Goal: Task Accomplishment & Management: Manage account settings

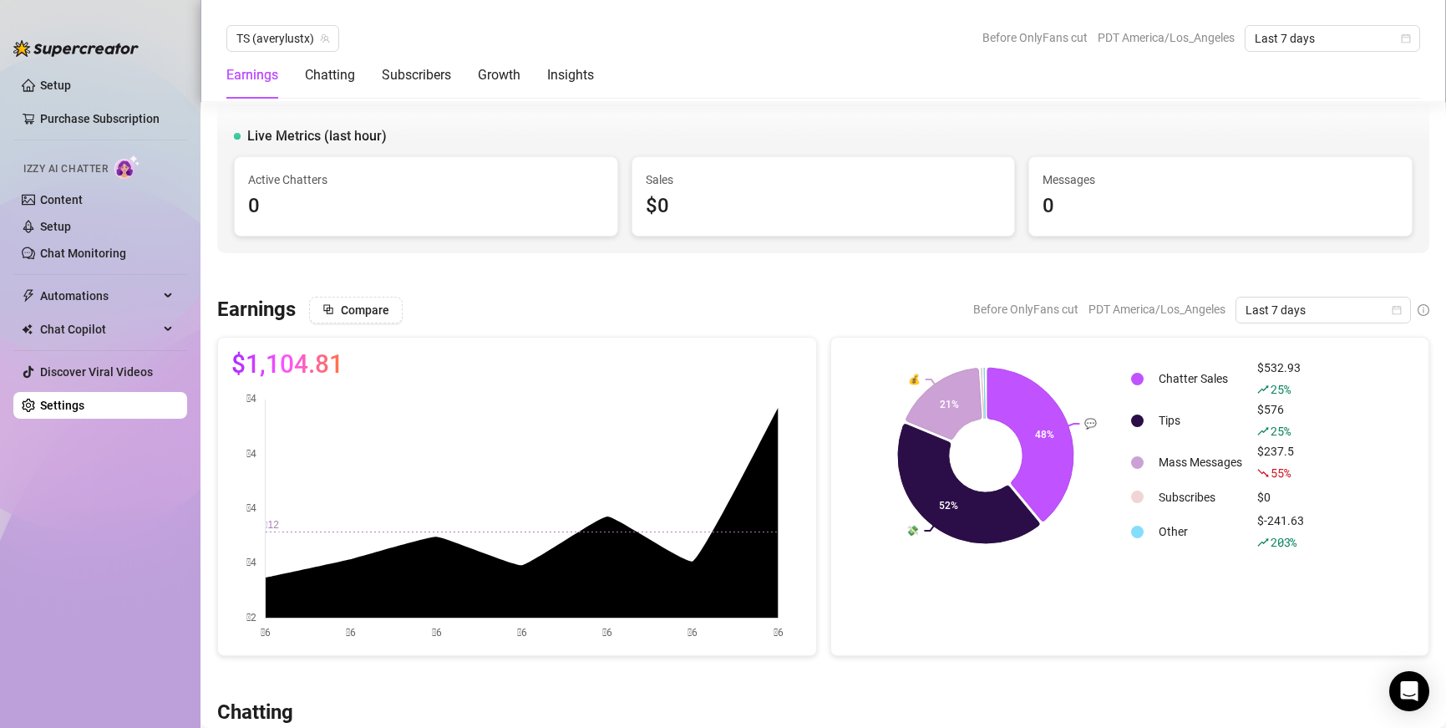
scroll to position [404, 0]
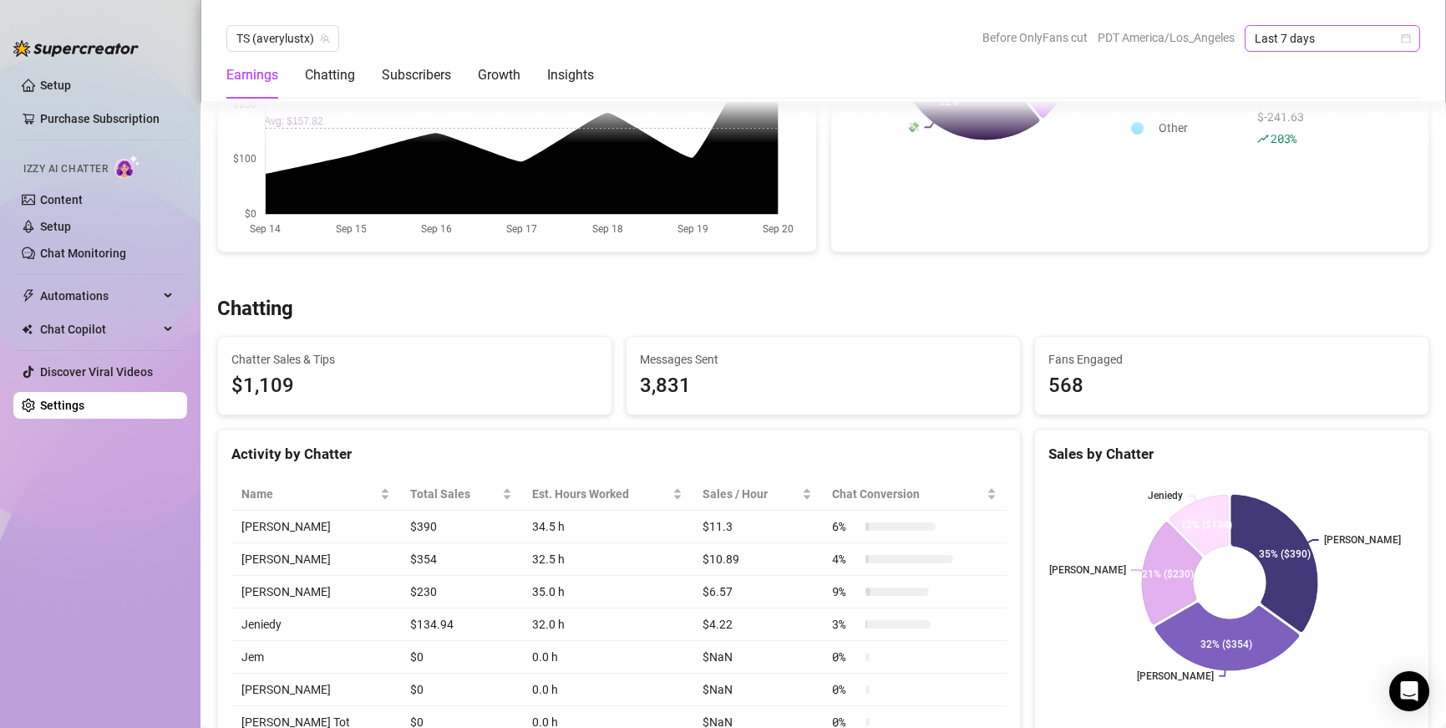
click at [1337, 42] on span "Last 7 days" at bounding box center [1332, 38] width 155 height 25
click at [1331, 96] on div "Last 7 days" at bounding box center [1332, 98] width 149 height 18
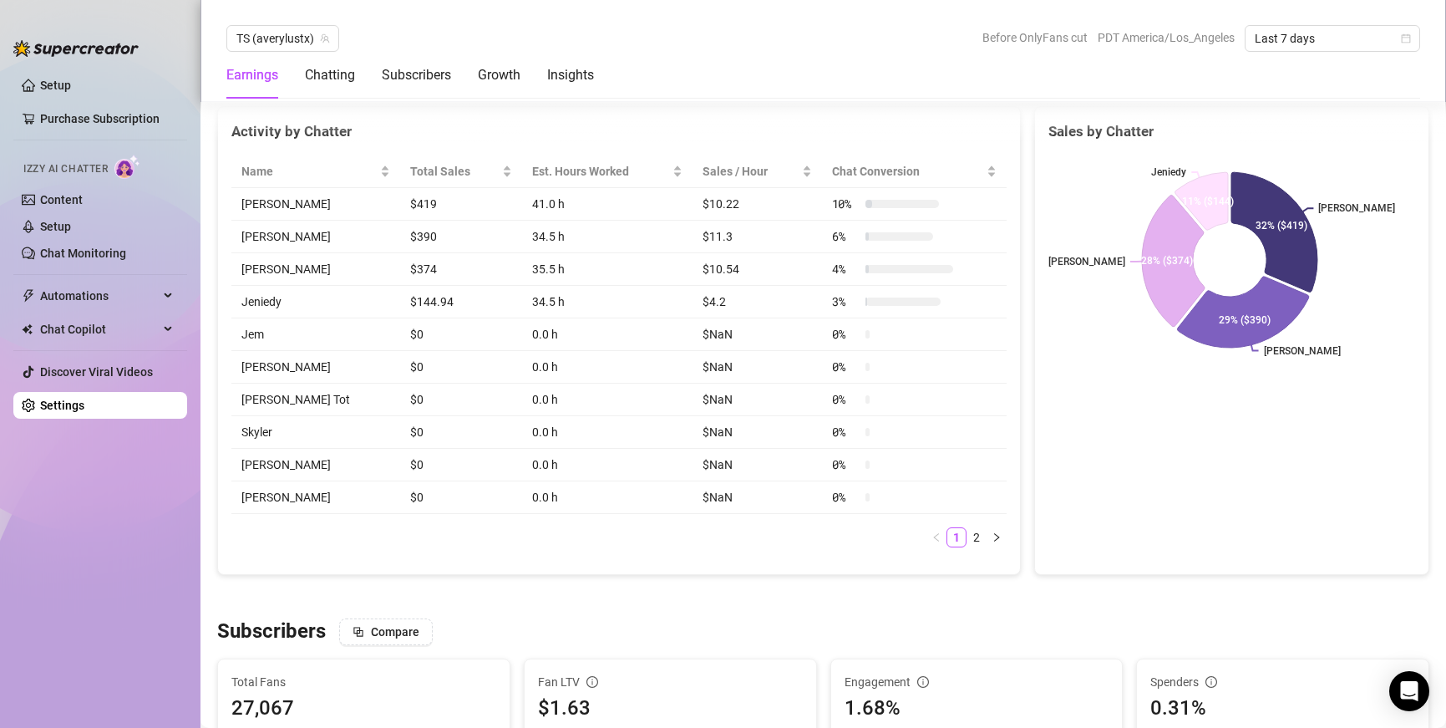
scroll to position [724, 0]
click at [282, 38] on span "TS (averylustx)" at bounding box center [282, 38] width 93 height 25
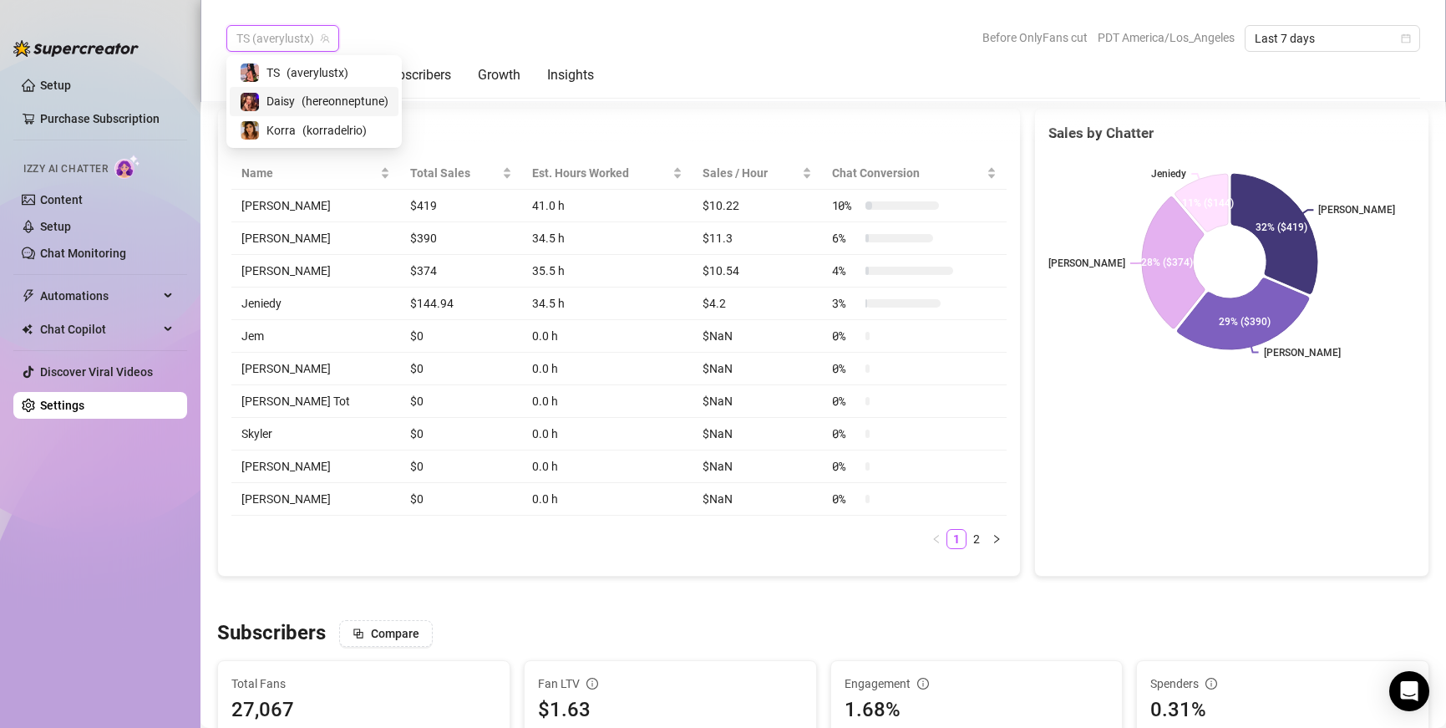
click at [302, 102] on span "( hereonneptune )" at bounding box center [345, 101] width 87 height 18
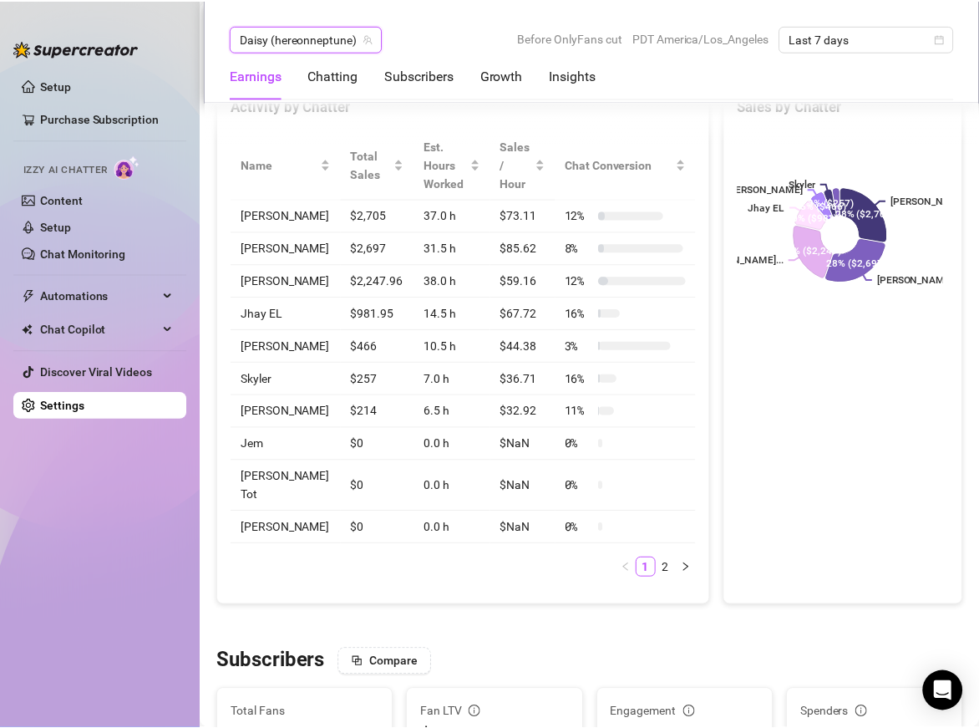
scroll to position [644, 0]
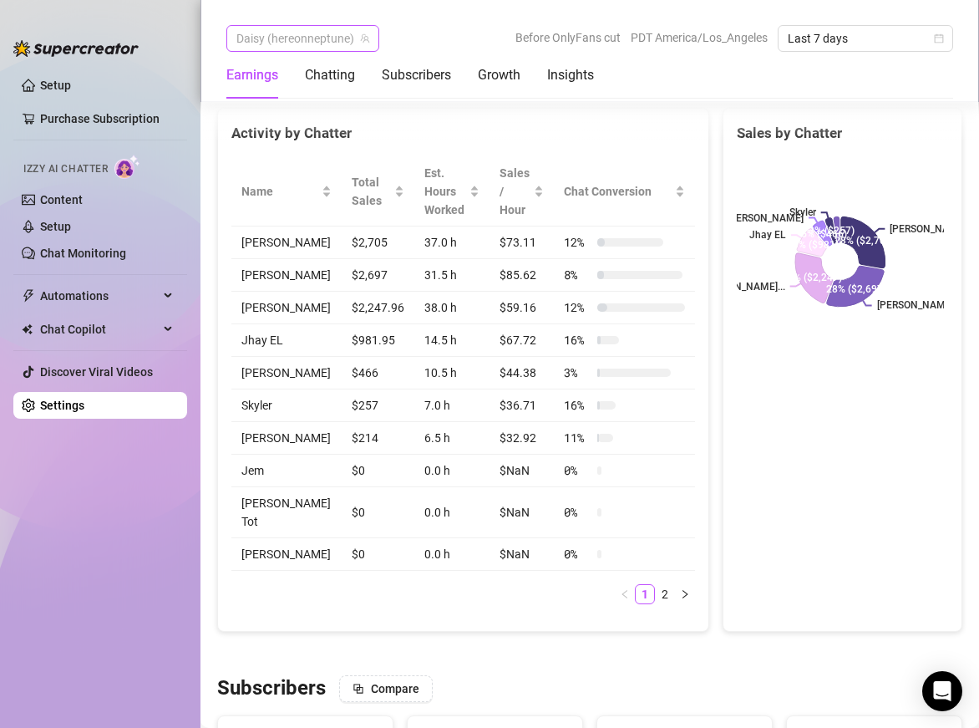
click at [302, 43] on span "Daisy (hereonneptune)" at bounding box center [302, 38] width 133 height 25
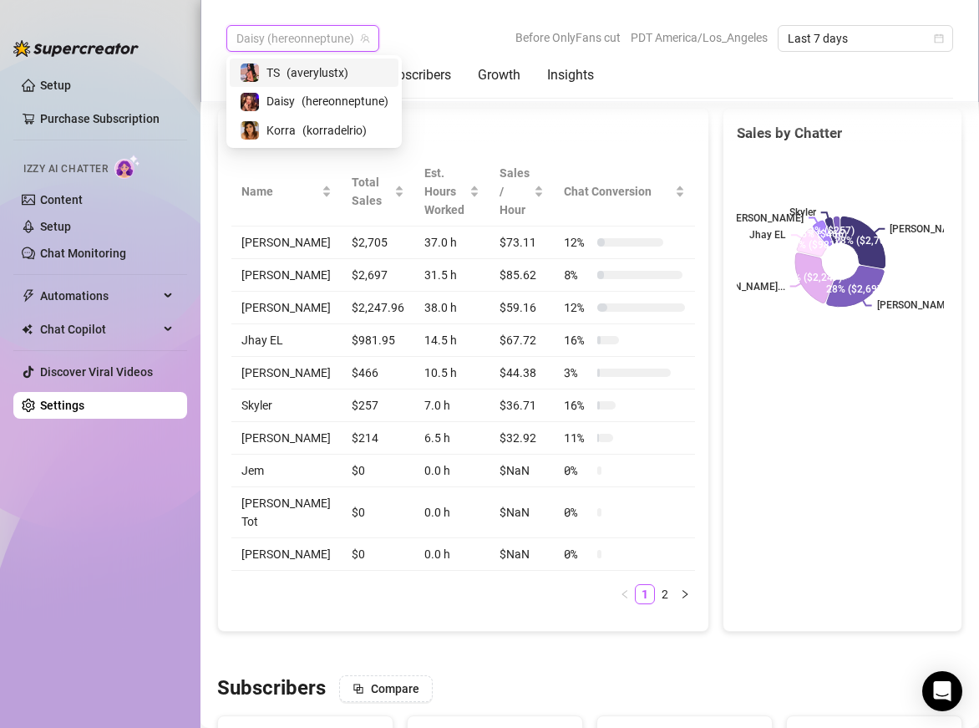
click at [308, 80] on span "( averylustx )" at bounding box center [318, 72] width 62 height 18
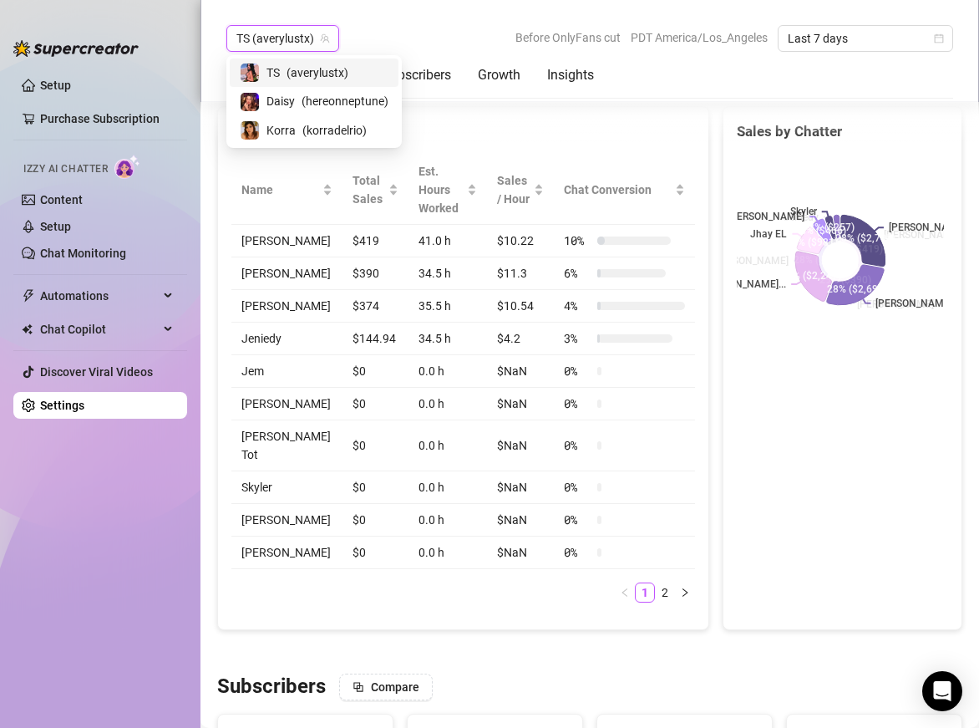
scroll to position [642, 0]
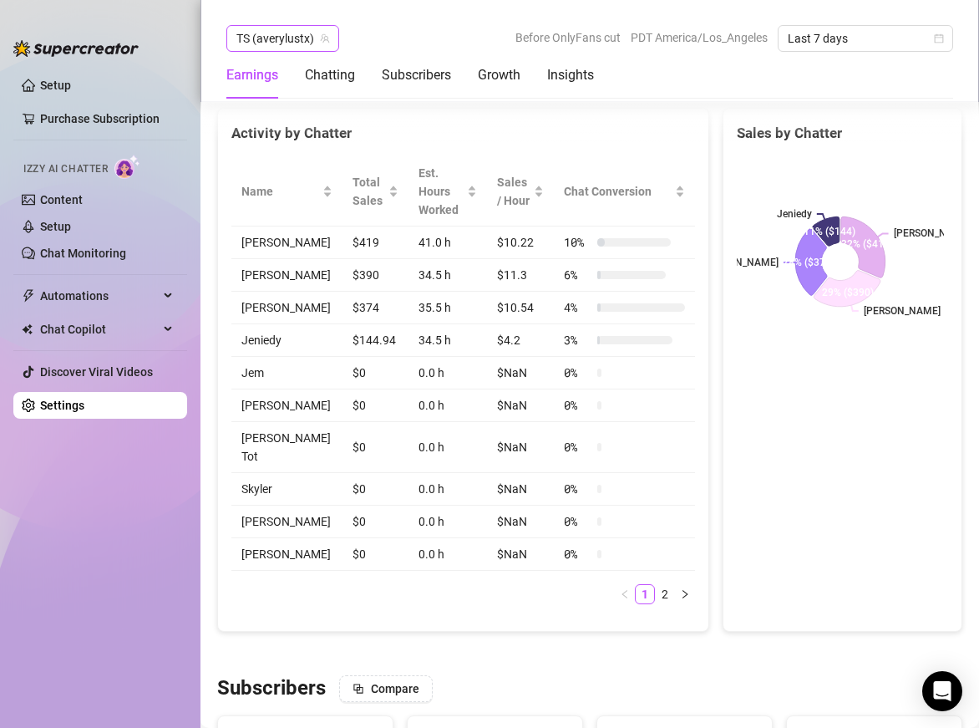
click at [300, 41] on span "TS (averylustx)" at bounding box center [282, 38] width 93 height 25
click at [296, 50] on div "TS (averylustx) TS (averylustx) Before OnlyFans cut PDT America/Los_Angeles Las…" at bounding box center [589, 51] width 779 height 102
click at [297, 45] on span "TS (averylustx)" at bounding box center [282, 38] width 93 height 25
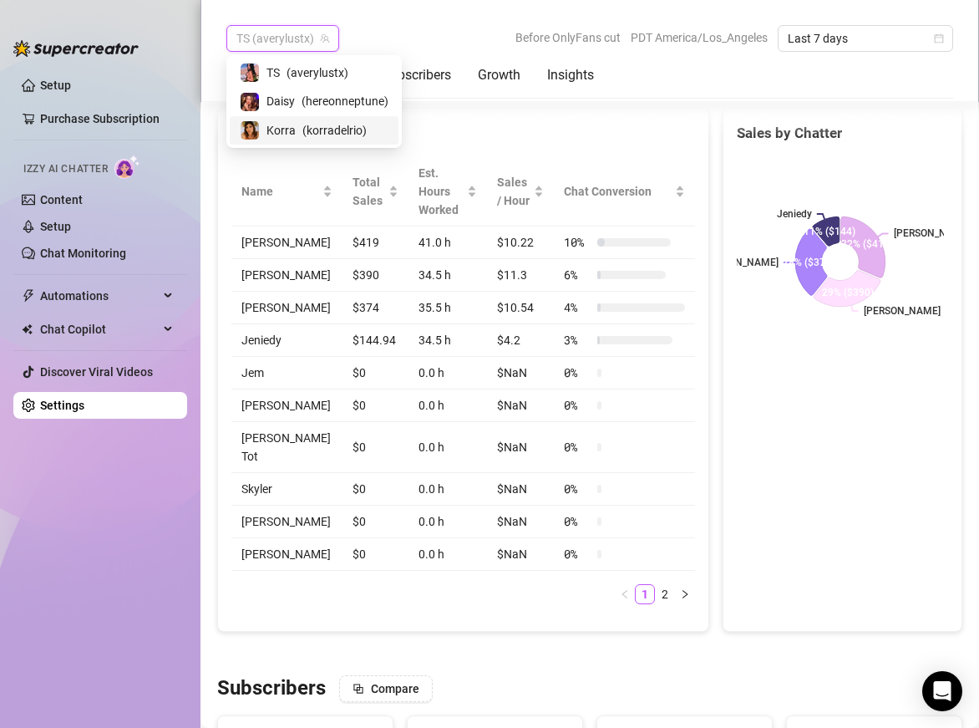
click at [293, 130] on span "Korra" at bounding box center [280, 130] width 29 height 18
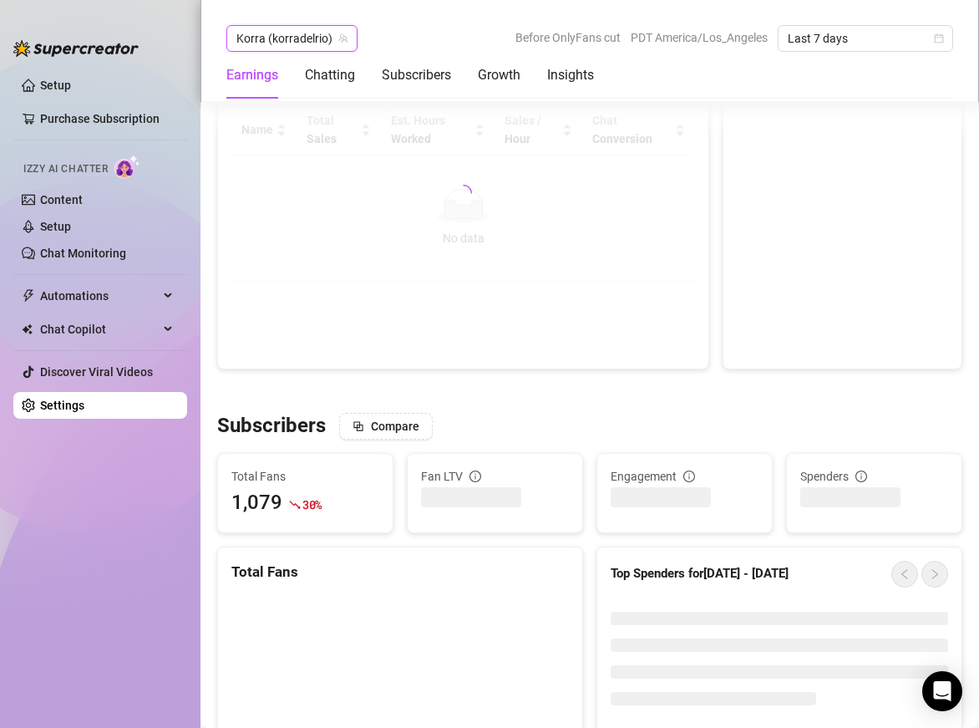
scroll to position [644, 0]
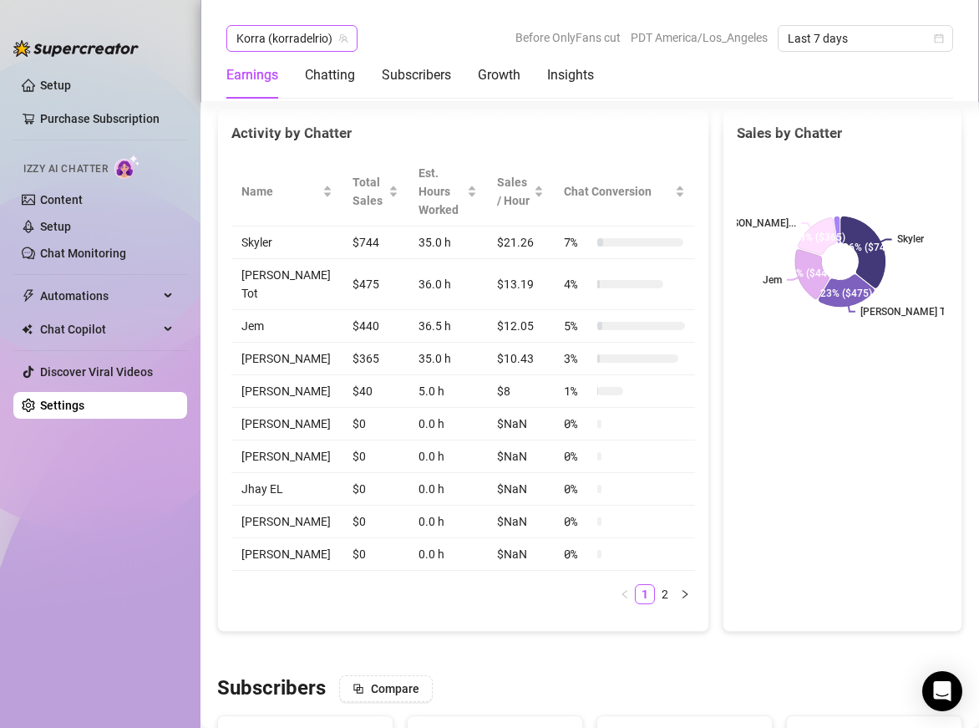
click at [269, 38] on span "Korra (korradelrio)" at bounding box center [291, 38] width 111 height 25
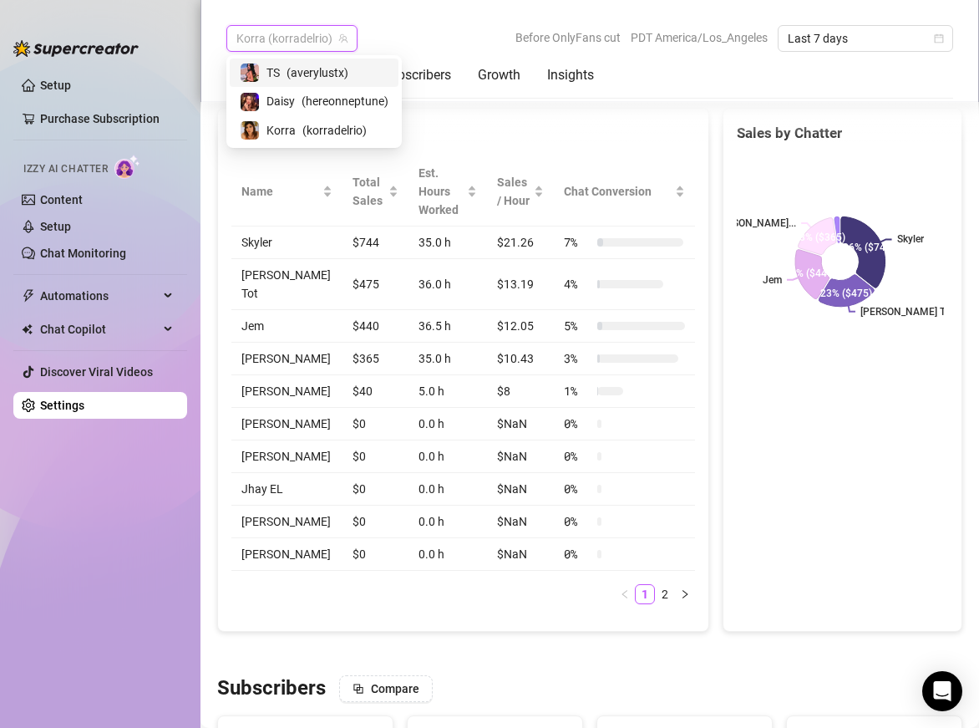
click at [308, 72] on span "( averylustx )" at bounding box center [318, 72] width 62 height 18
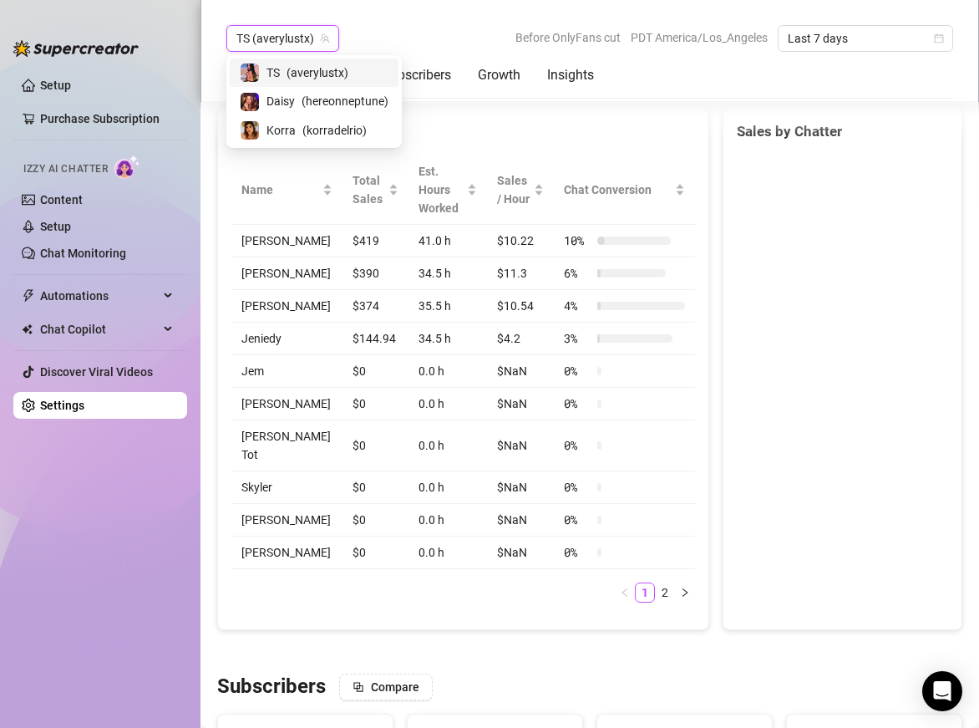
scroll to position [642, 0]
